Goal: Information Seeking & Learning: Check status

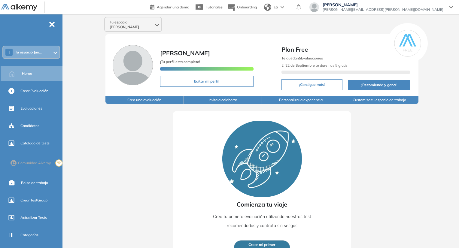
click at [133, 16] on div "Tu espacio [PERSON_NAME] [PERSON_NAME] ¡Tu perfil está completo! Editar mi perf…" at bounding box center [262, 139] width 395 height 251
click at [137, 20] on span "Tu espacio [PERSON_NAME]" at bounding box center [132, 25] width 45 height 10
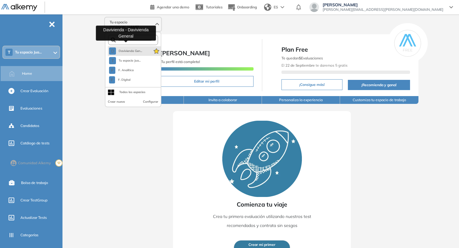
click at [137, 49] on span "Davivienda Gen..." at bounding box center [130, 51] width 24 height 5
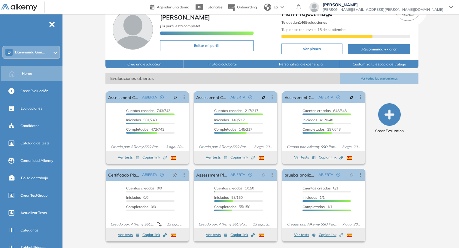
scroll to position [32, 0]
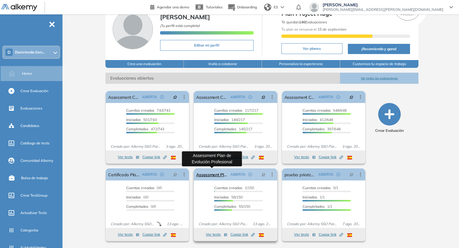
click at [202, 178] on link "Assessment Plan de Evolución Profesional" at bounding box center [212, 175] width 32 height 12
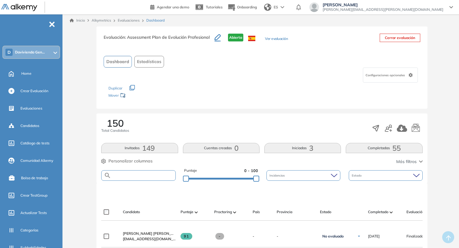
click at [143, 174] on input "text" at bounding box center [143, 176] width 64 height 5
paste input "**********"
type input "**********"
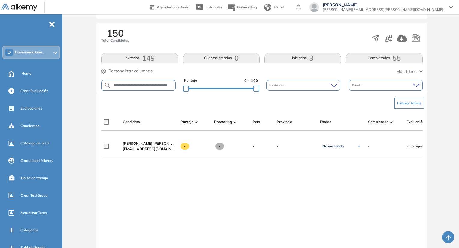
click at [149, 68] on span "Personalizar columnas" at bounding box center [131, 71] width 44 height 6
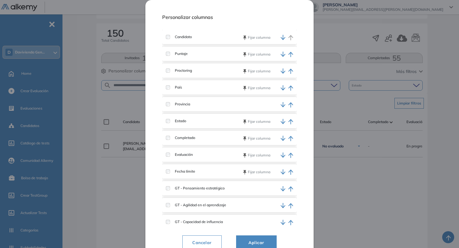
click at [171, 118] on div "Estado Fijar columna" at bounding box center [229, 121] width 135 height 14
click at [171, 122] on label "Estado" at bounding box center [178, 120] width 16 height 5
click at [254, 239] on span "Aplicar" at bounding box center [257, 242] width 26 height 7
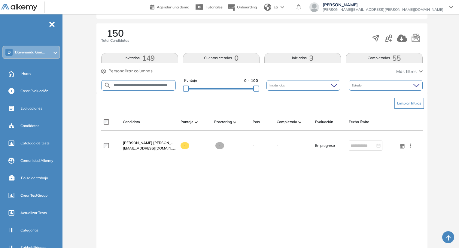
click at [140, 72] on span "Personalizar columnas" at bounding box center [131, 71] width 44 height 6
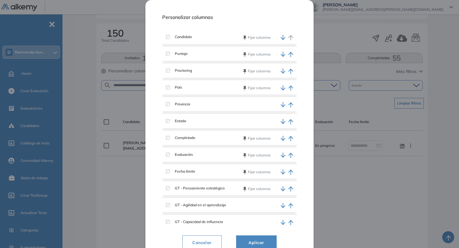
click at [160, 147] on div "Personalizar columnas Candidato Fijar columna Puntaje Fijar columna Proctoring …" at bounding box center [230, 131] width 168 height 262
click at [251, 240] on span "Aplicar" at bounding box center [257, 242] width 26 height 7
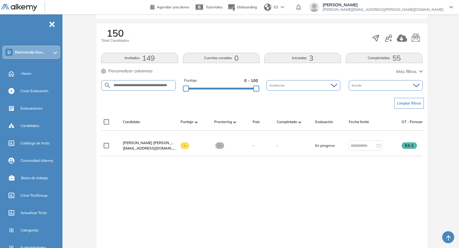
click at [127, 72] on span "Personalizar columnas" at bounding box center [131, 71] width 44 height 6
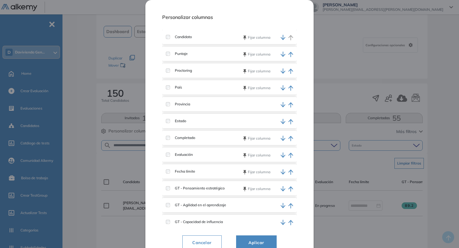
scroll to position [30, 0]
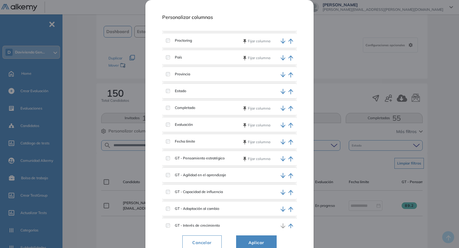
click at [170, 60] on div "País Fijar columna" at bounding box center [229, 57] width 135 height 14
click at [172, 191] on label "GT - Capacidad de influencia" at bounding box center [196, 191] width 53 height 5
click at [171, 194] on div "GT - Capacidad de influencia" at bounding box center [199, 191] width 67 height 5
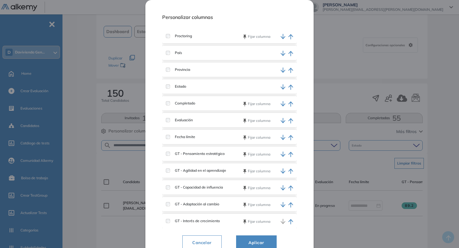
scroll to position [37, 0]
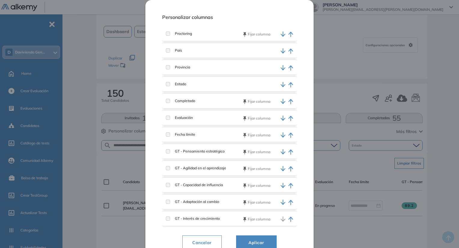
click at [258, 244] on span "Aplicar" at bounding box center [257, 242] width 26 height 7
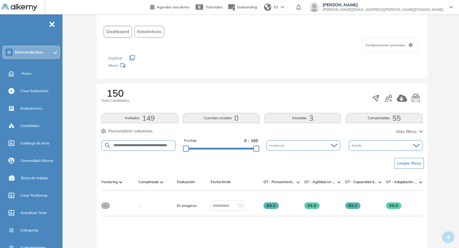
scroll to position [0, 0]
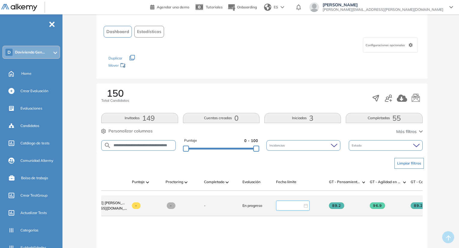
click at [295, 205] on input at bounding box center [290, 206] width 25 height 7
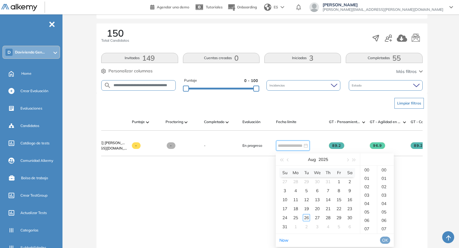
type input "**********"
click at [347, 163] on button "button" at bounding box center [347, 160] width 7 height 12
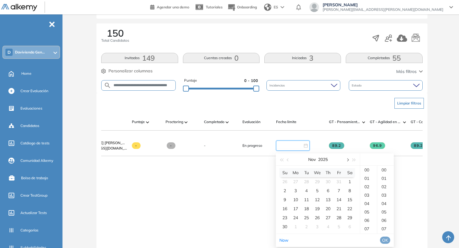
click at [347, 163] on button "button" at bounding box center [347, 160] width 7 height 12
click at [321, 219] on div "31" at bounding box center [317, 217] width 7 height 7
type input "**********"
click at [388, 243] on span "OK" at bounding box center [385, 240] width 6 height 7
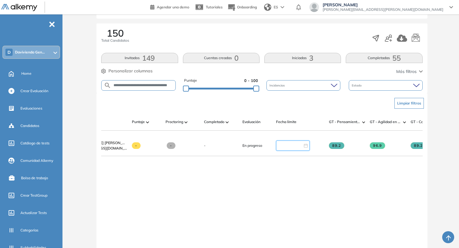
type input "**********"
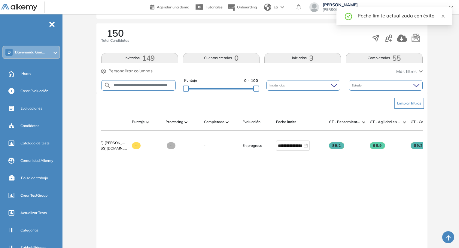
click at [286, 198] on div "**********" at bounding box center [262, 197] width 322 height 122
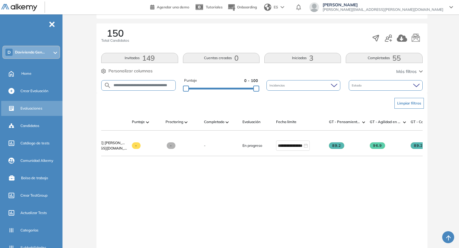
click at [36, 113] on div "Evaluaciones" at bounding box center [40, 108] width 41 height 10
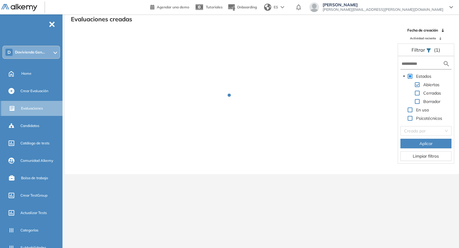
scroll to position [14, 0]
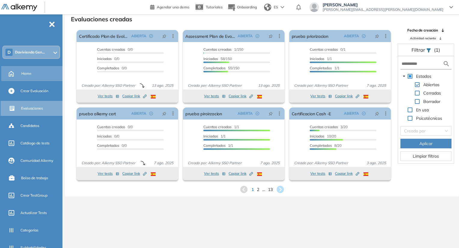
click at [32, 69] on div "Home" at bounding box center [41, 74] width 40 height 10
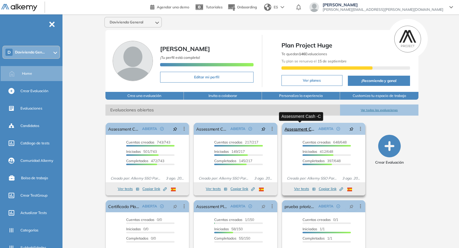
click at [304, 129] on link "Assessment Cash -C" at bounding box center [301, 129] width 32 height 12
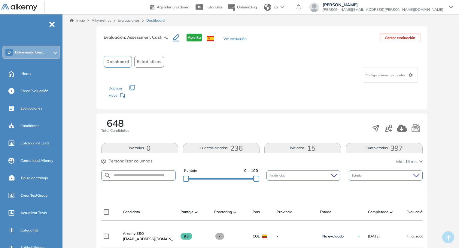
click at [401, 148] on span "397" at bounding box center [397, 148] width 13 height 0
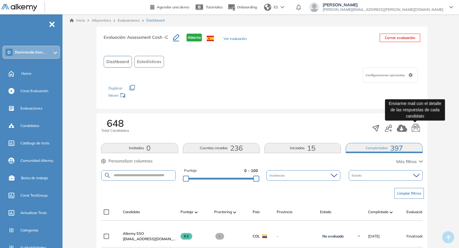
click at [414, 132] on icon "button" at bounding box center [416, 128] width 9 height 9
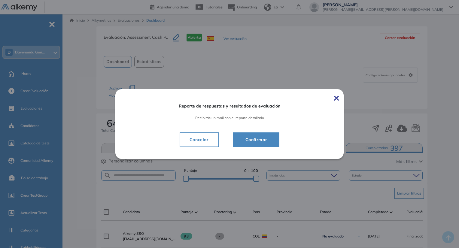
click at [271, 138] on span "Confirmar" at bounding box center [257, 139] width 32 height 7
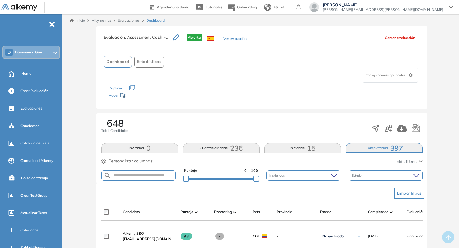
click at [133, 20] on link "Evaluaciones" at bounding box center [129, 20] width 22 height 5
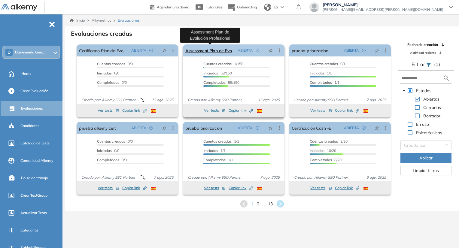
click at [206, 49] on link "Assessment Plan de Evolución Profesional" at bounding box center [211, 51] width 50 height 12
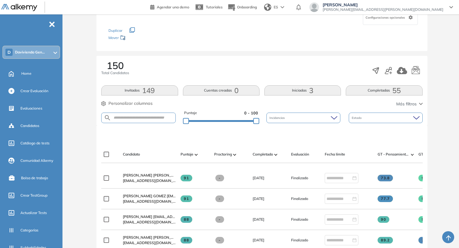
scroll to position [120, 0]
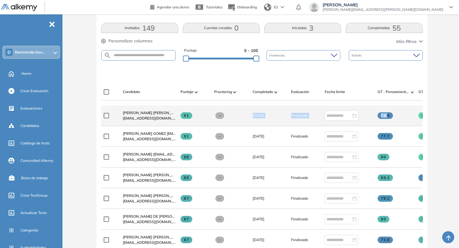
drag, startPoint x: 249, startPoint y: 108, endPoint x: 388, endPoint y: 112, distance: 139.6
click at [388, 112] on div "[PERSON_NAME] [PERSON_NAME][EMAIL_ADDRESS][DOMAIN_NAME] [DOMAIN_NAME][EMAIL_ADD…" at bounding box center [347, 116] width 493 height 21
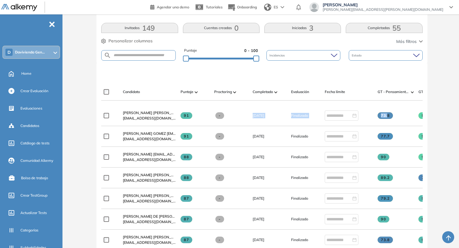
scroll to position [0, 171]
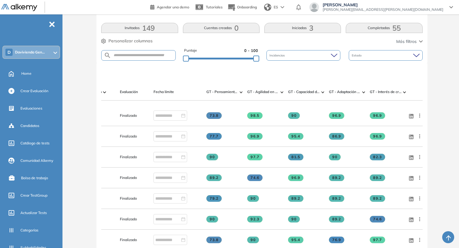
click at [379, 75] on div at bounding box center [264, 73] width 322 height 18
click at [398, 93] on span "GT - Interés de crecimiento" at bounding box center [386, 91] width 32 height 5
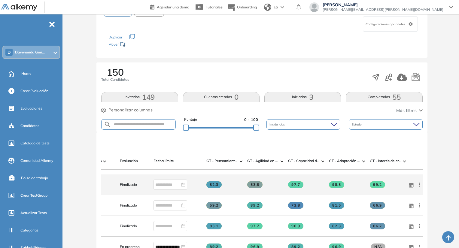
scroll to position [61, 0]
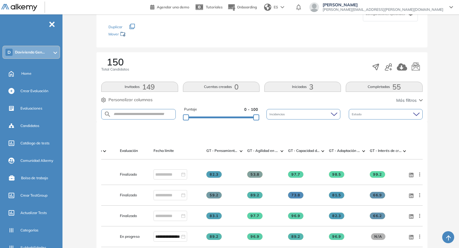
click at [180, 163] on div at bounding box center [175, 162] width 53 height 5
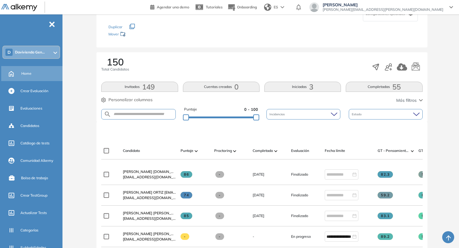
click at [47, 70] on div "Home" at bounding box center [41, 74] width 40 height 10
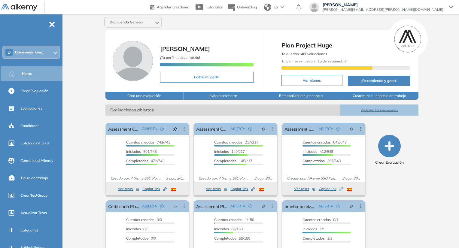
click at [415, 5] on span "[PERSON_NAME]" at bounding box center [383, 4] width 121 height 5
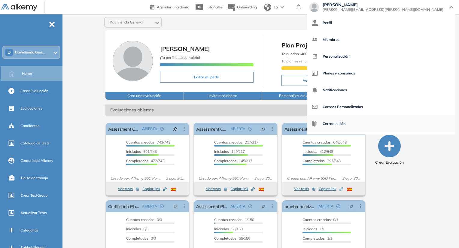
click at [346, 119] on span "Cerrar sesión" at bounding box center [334, 124] width 23 height 14
